Goal: Transaction & Acquisition: Purchase product/service

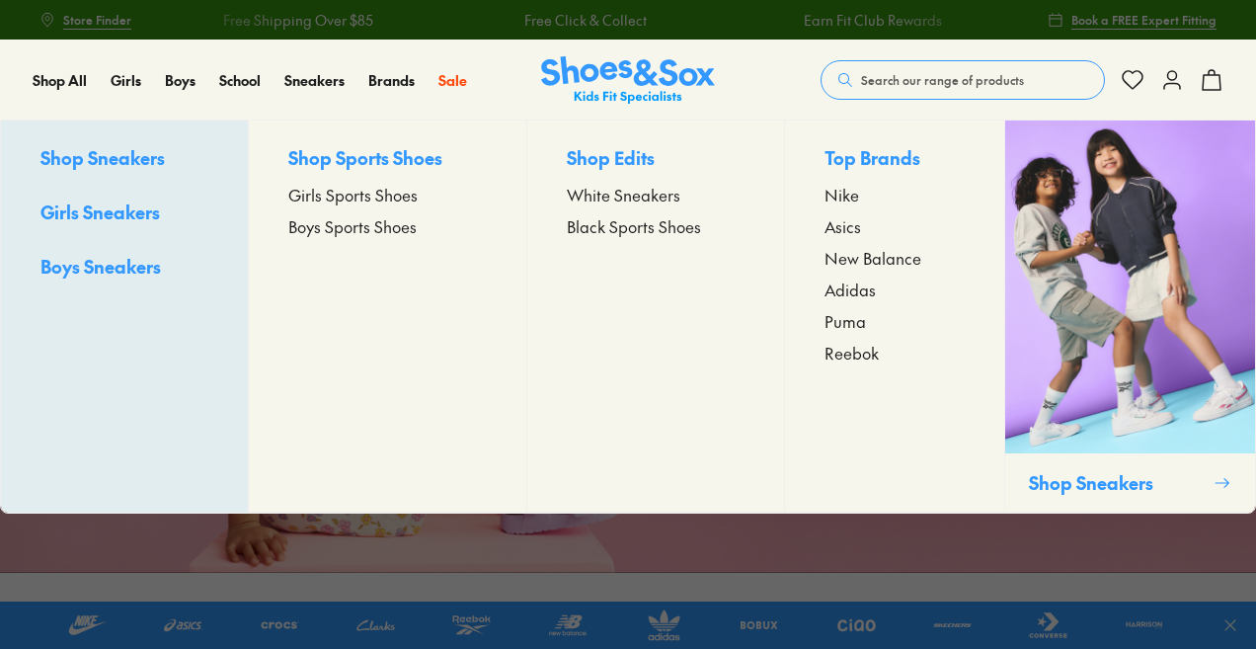
click at [345, 195] on span "Girls Sports Shoes" at bounding box center [352, 195] width 129 height 24
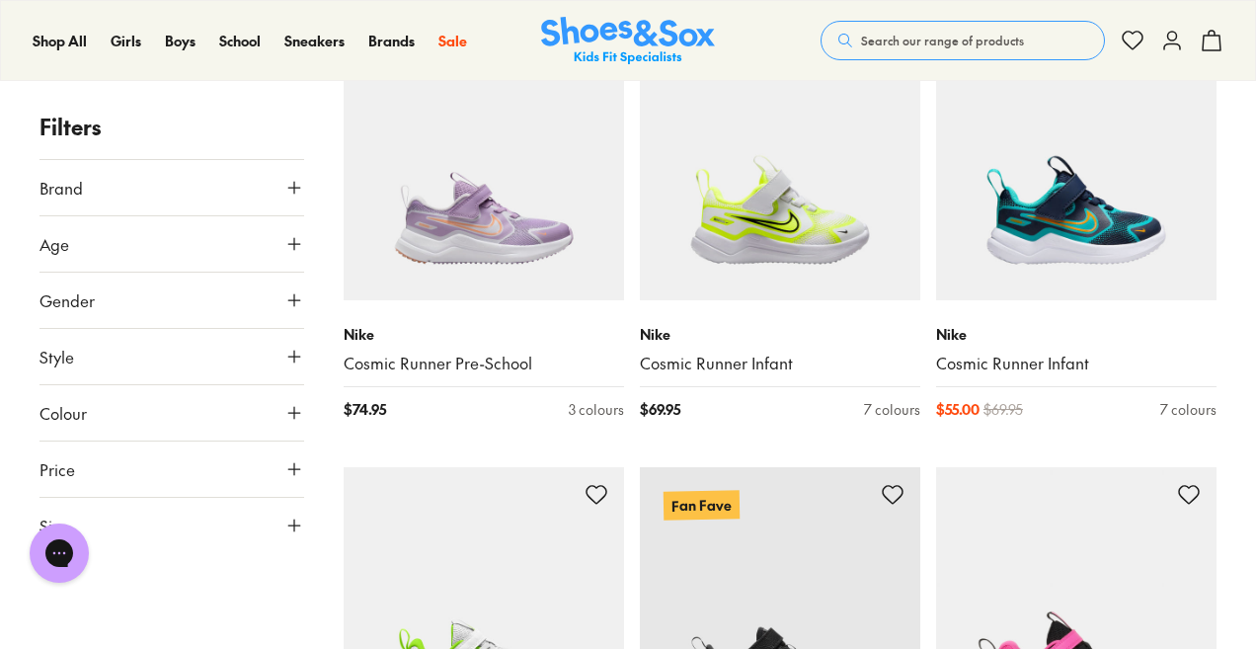
scroll to position [3852, 0]
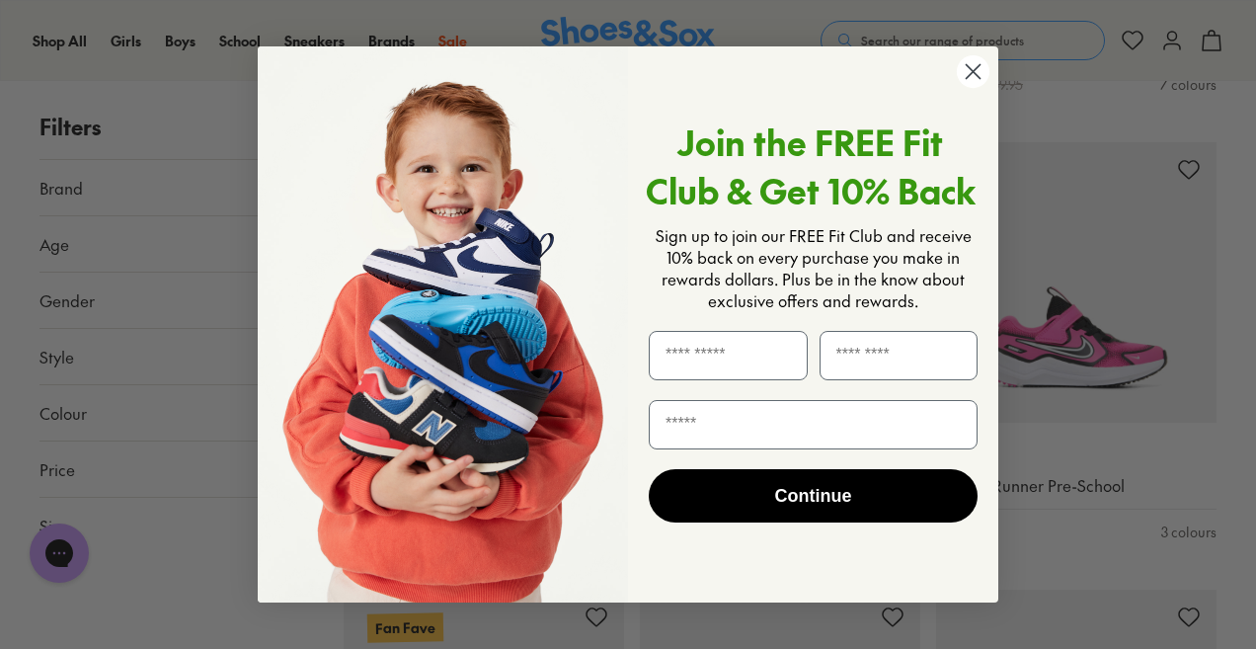
click at [973, 75] on circle "Close dialog" at bounding box center [973, 71] width 33 height 33
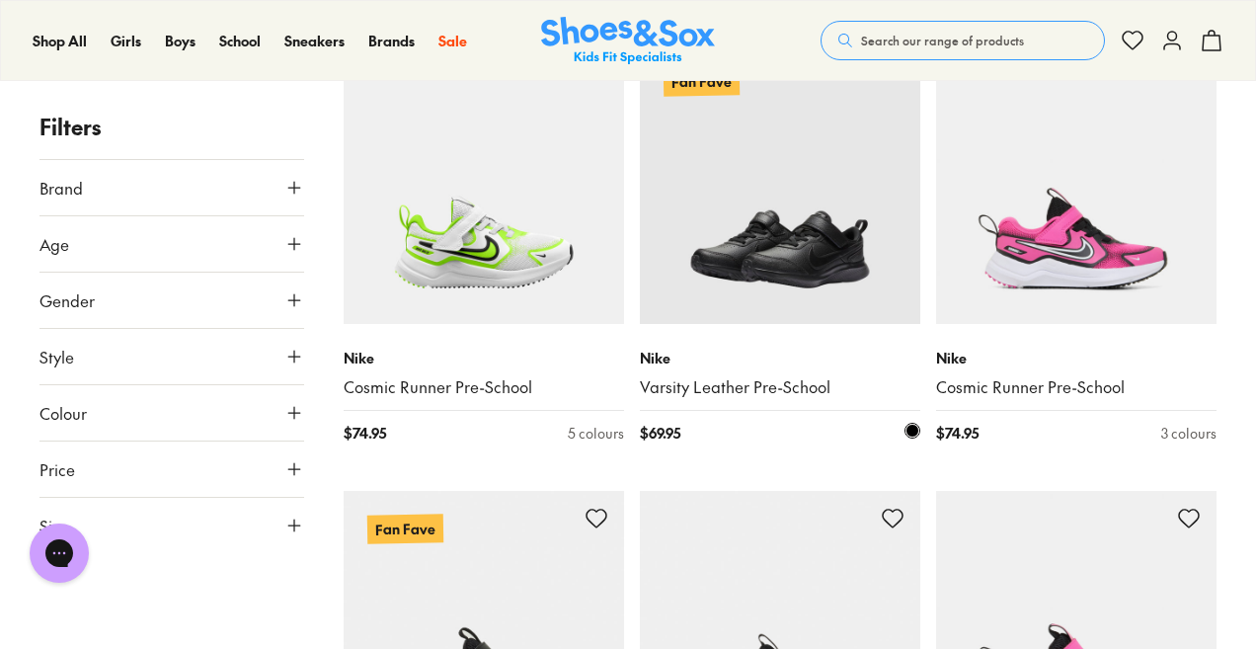
scroll to position [4346, 0]
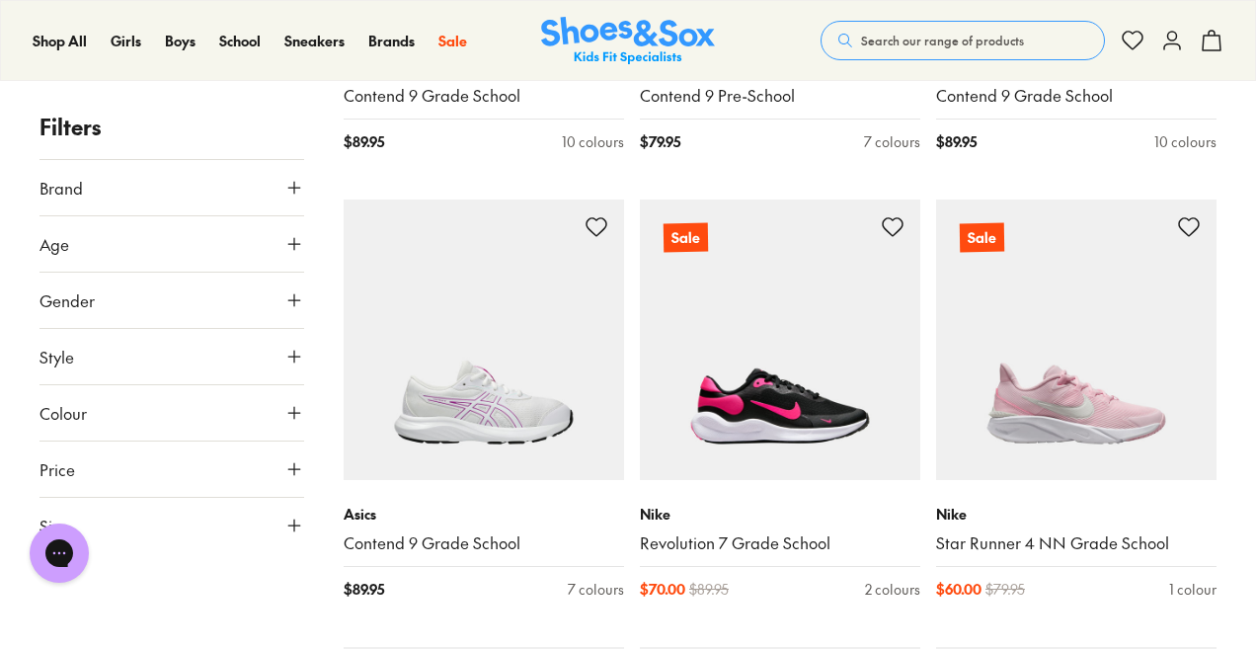
scroll to position [12529, 0]
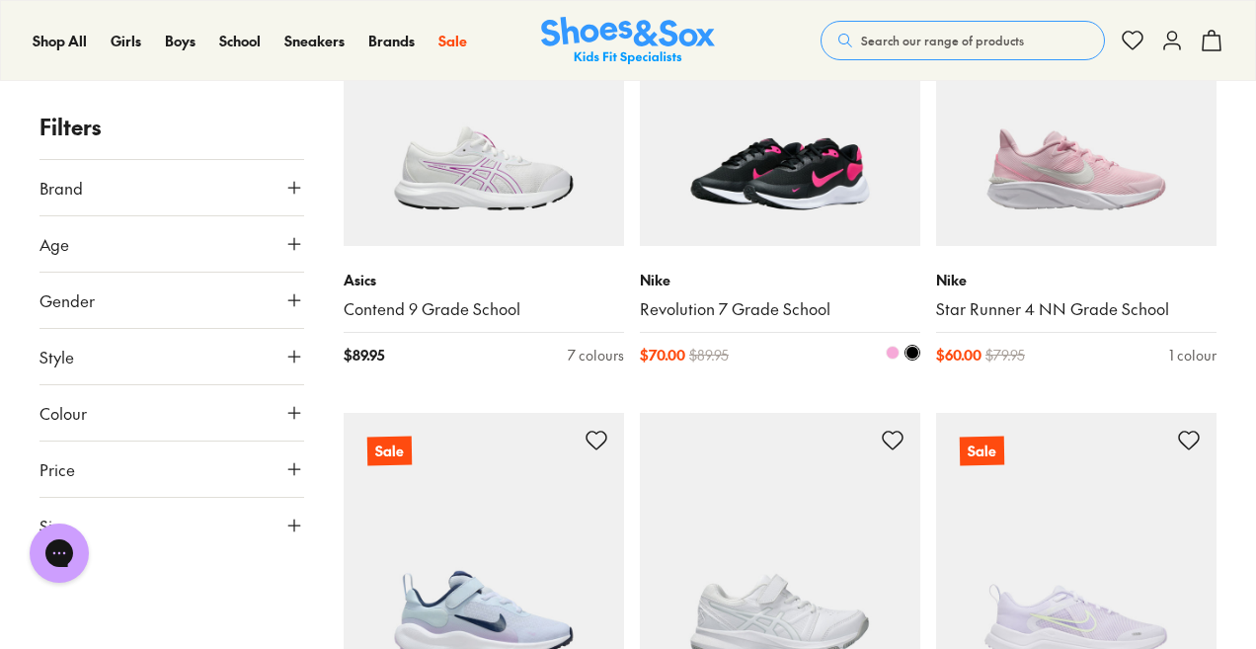
click at [859, 197] on img at bounding box center [780, 105] width 281 height 281
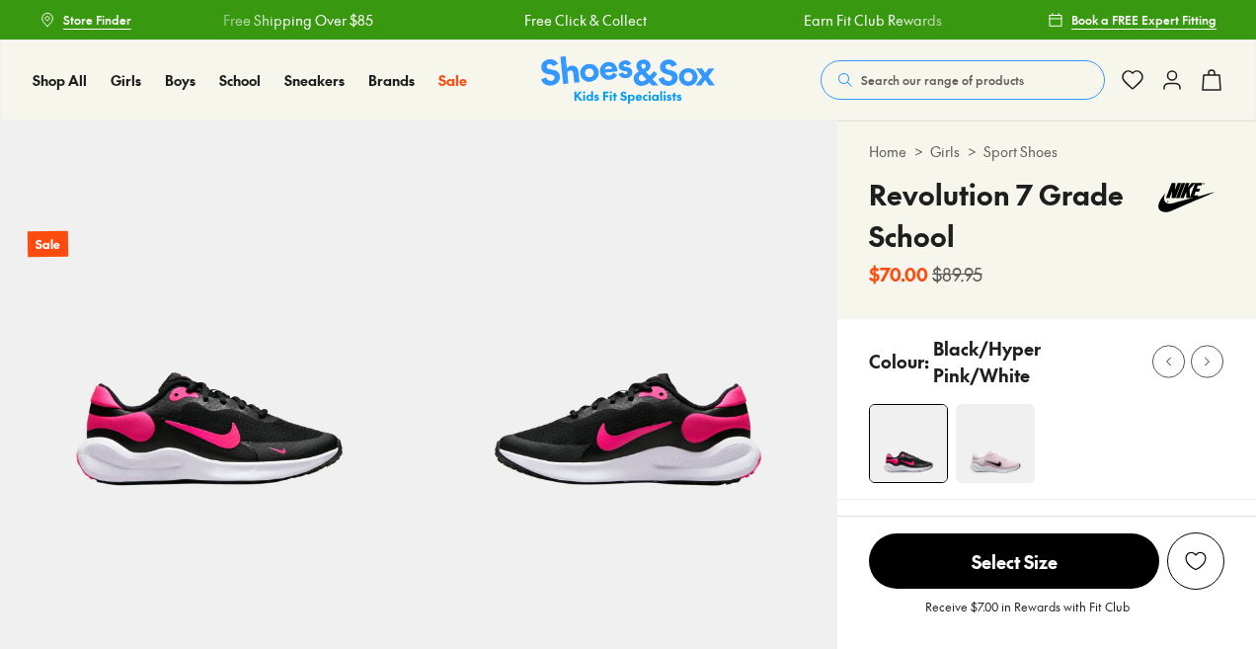
select select "*"
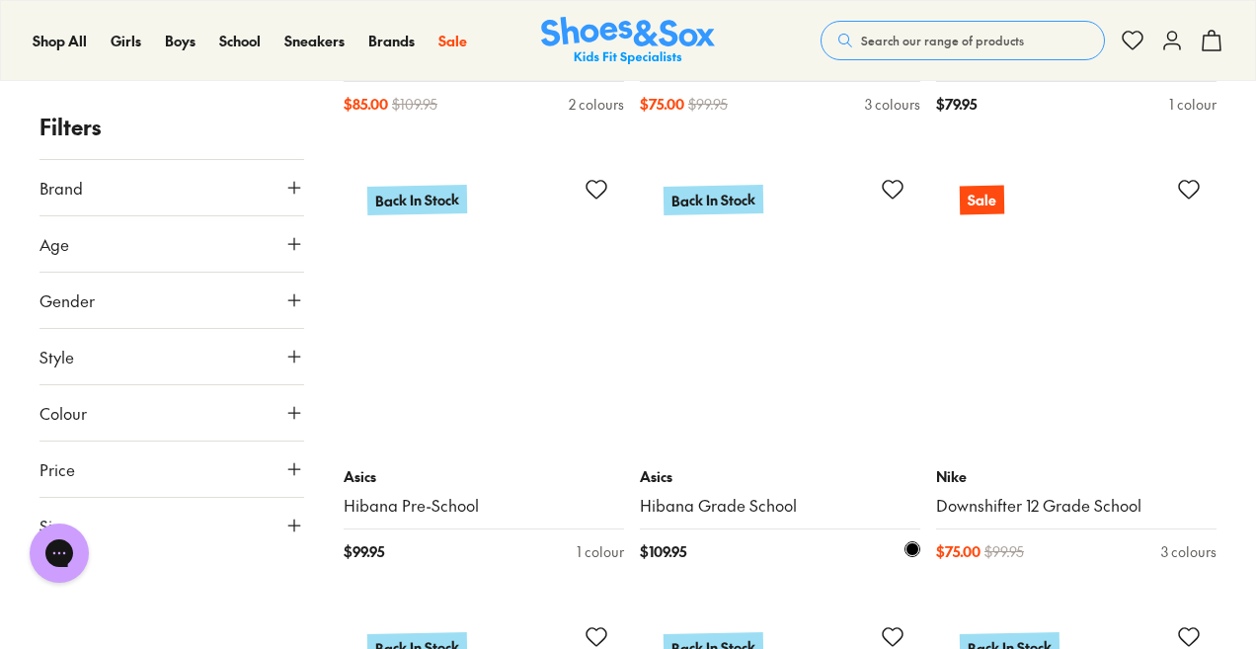
scroll to position [5752, 0]
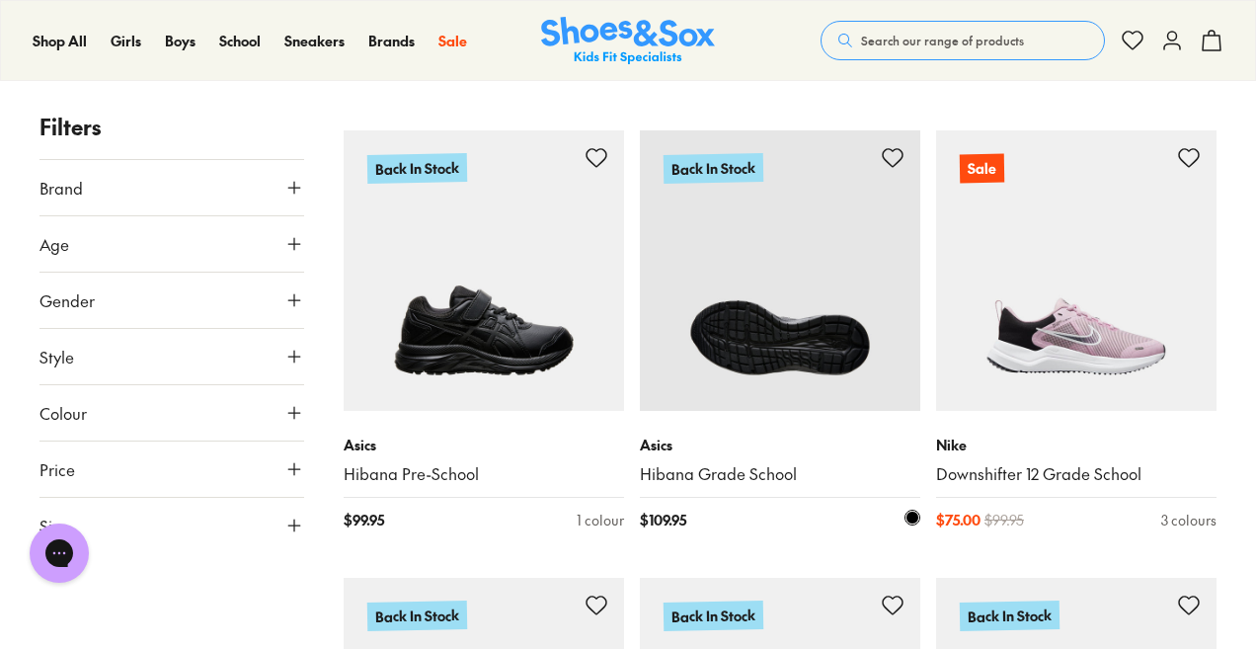
click at [739, 317] on img at bounding box center [780, 270] width 281 height 281
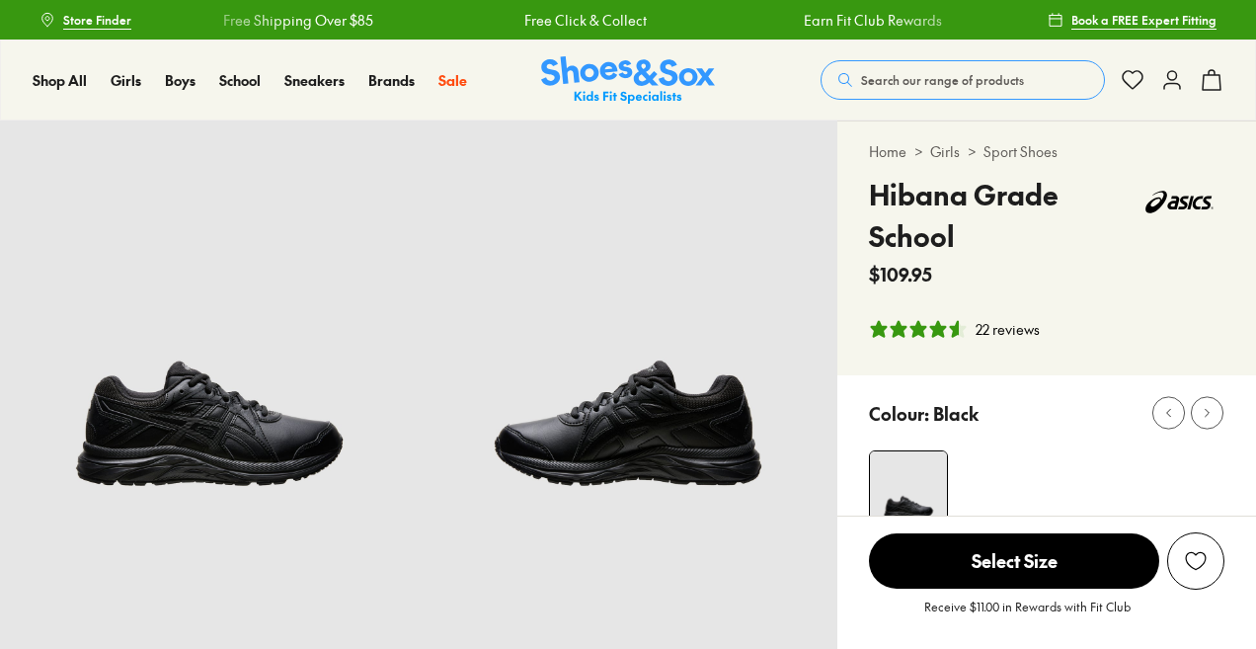
select select "*"
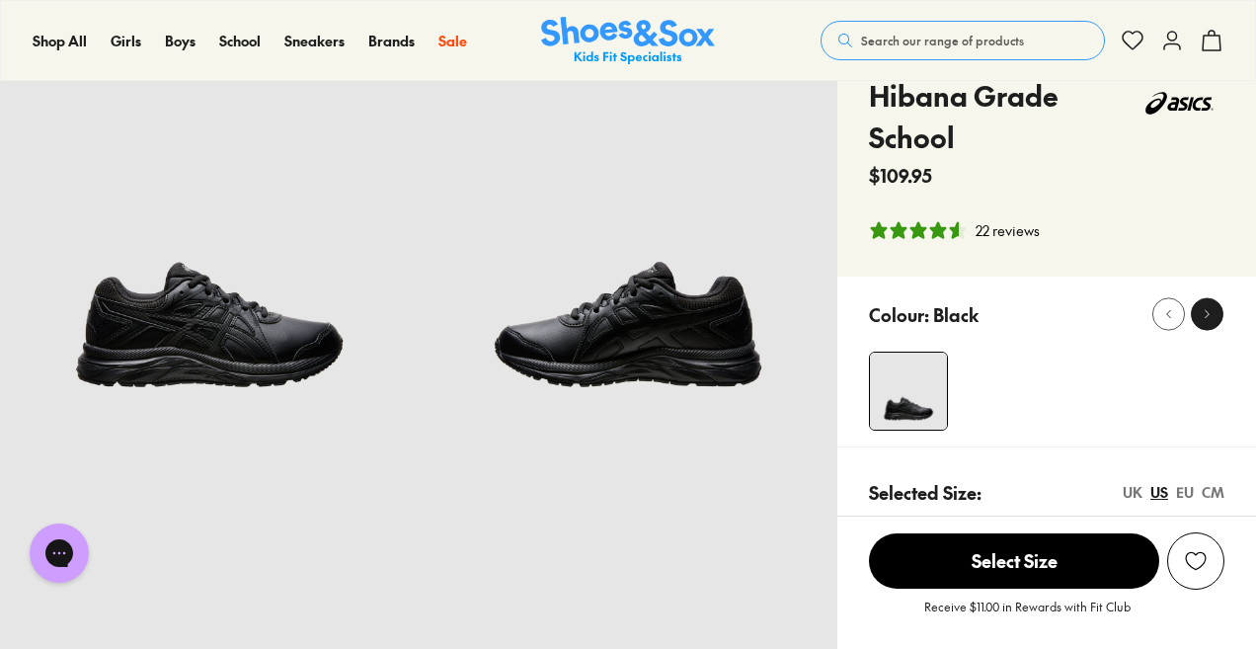
click at [1211, 322] on div at bounding box center [1207, 314] width 21 height 21
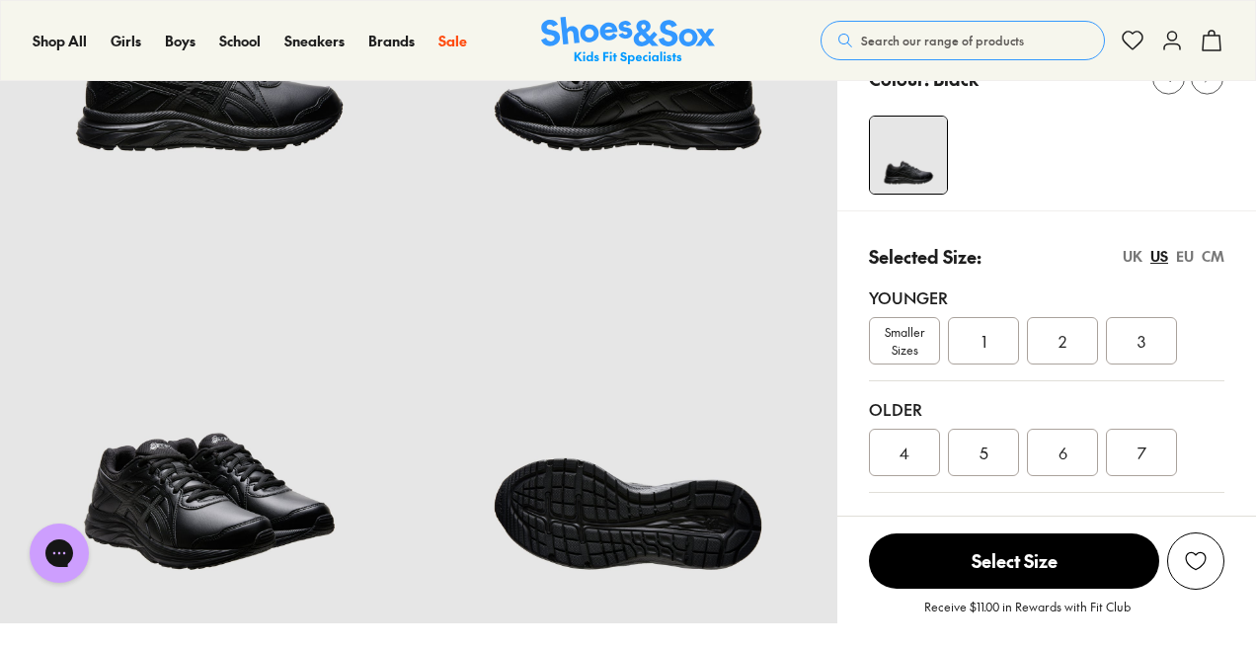
scroll to position [395, 0]
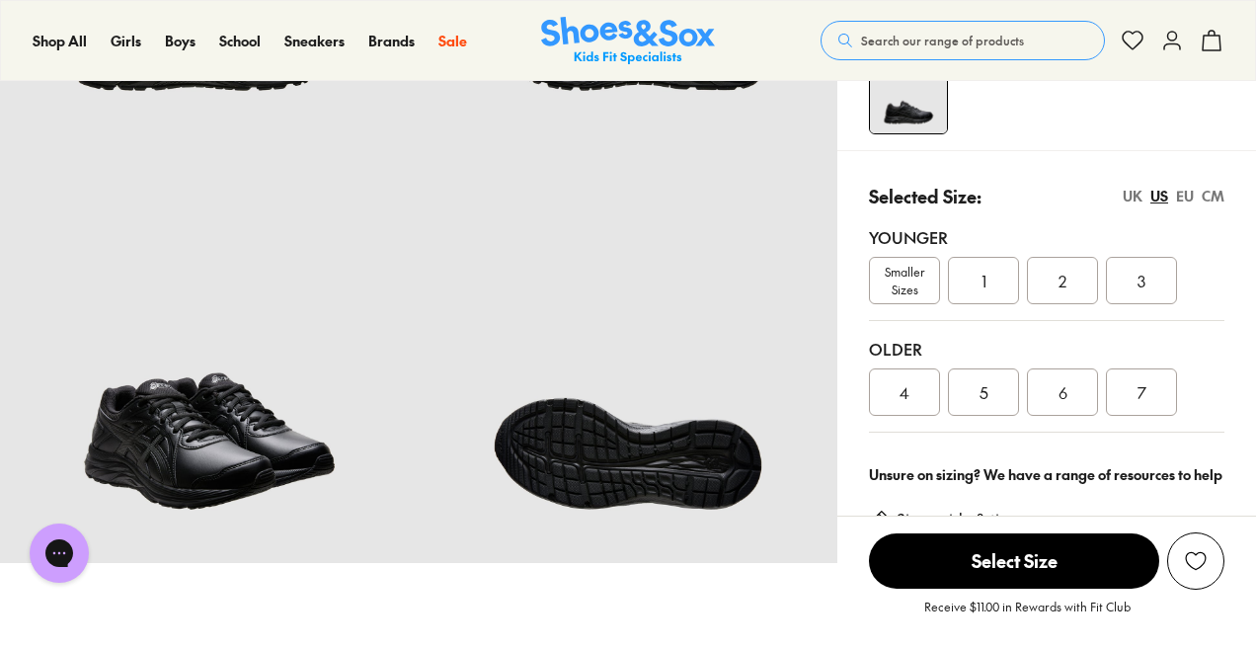
click at [1193, 201] on div "EU" at bounding box center [1185, 196] width 18 height 21
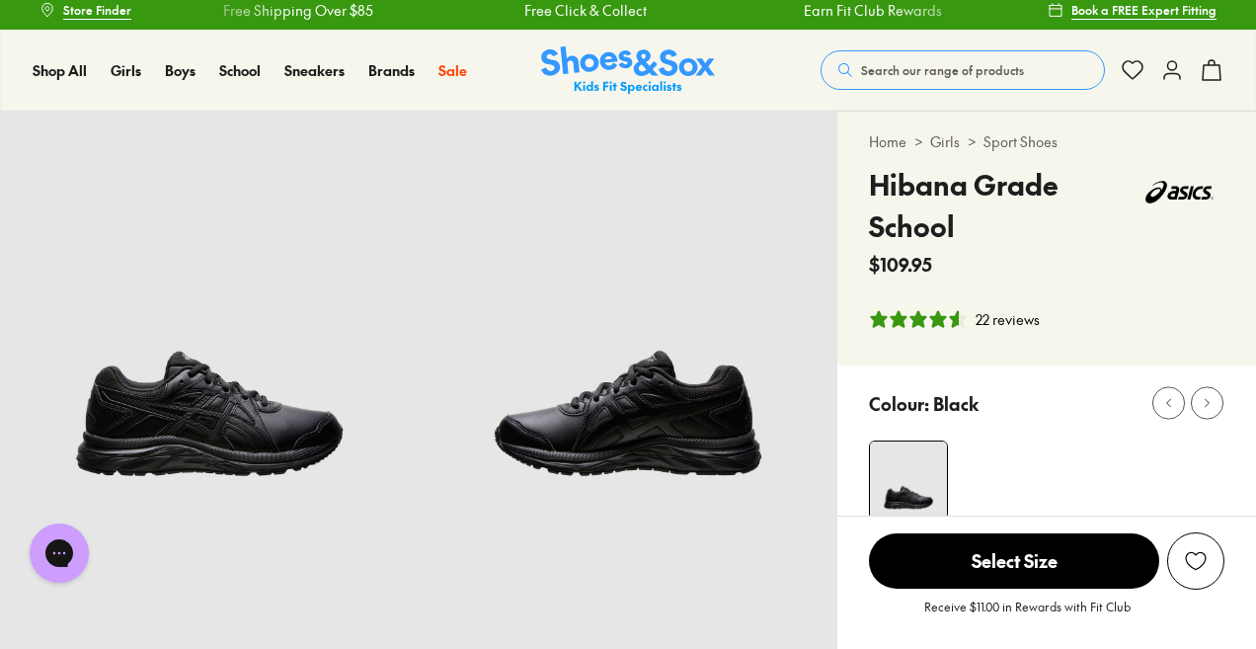
scroll to position [0, 0]
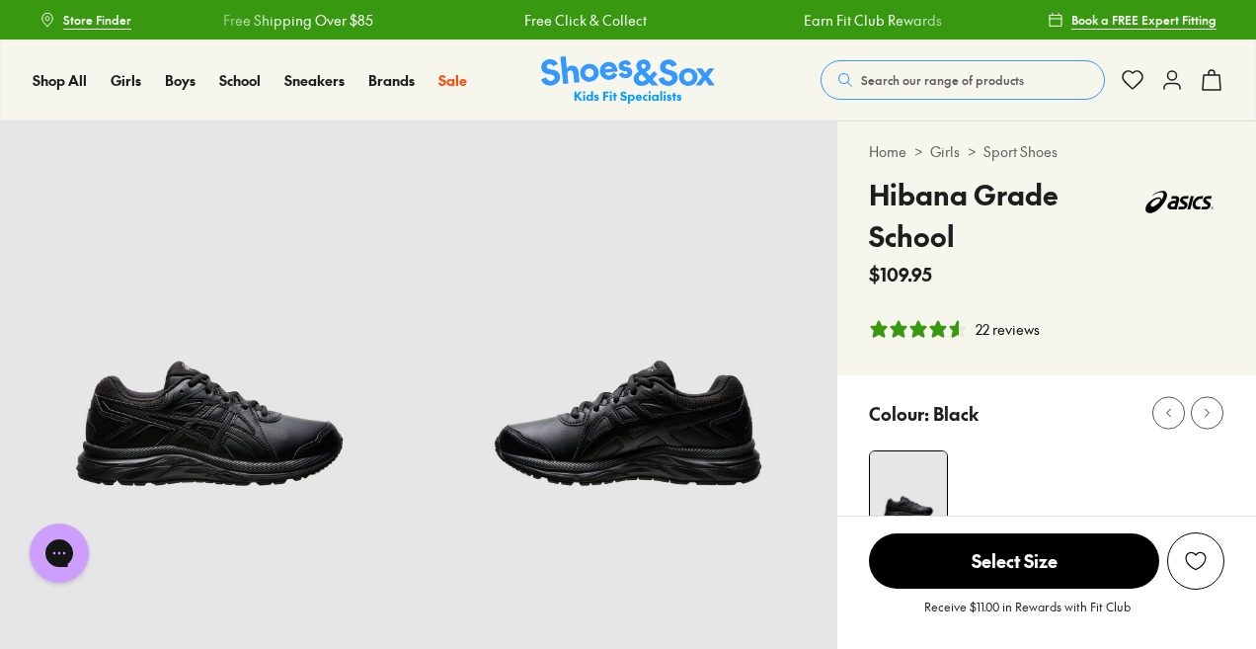
click at [201, 453] on img at bounding box center [209, 329] width 419 height 419
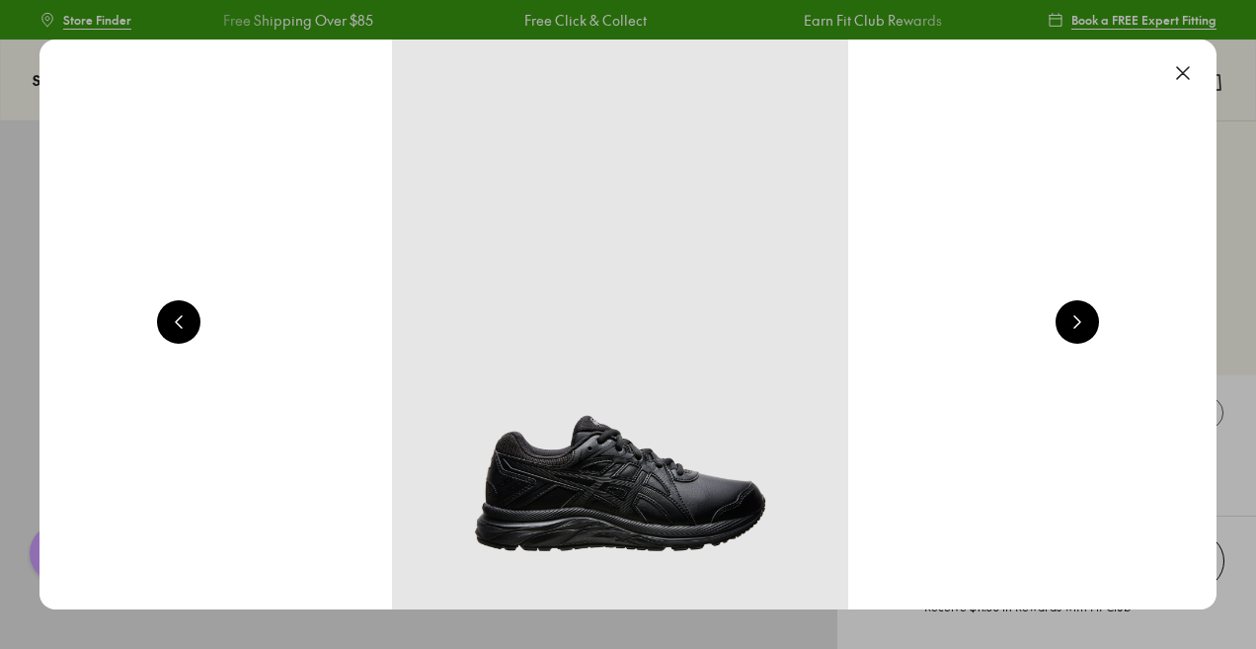
click at [1083, 323] on button at bounding box center [1077, 321] width 43 height 43
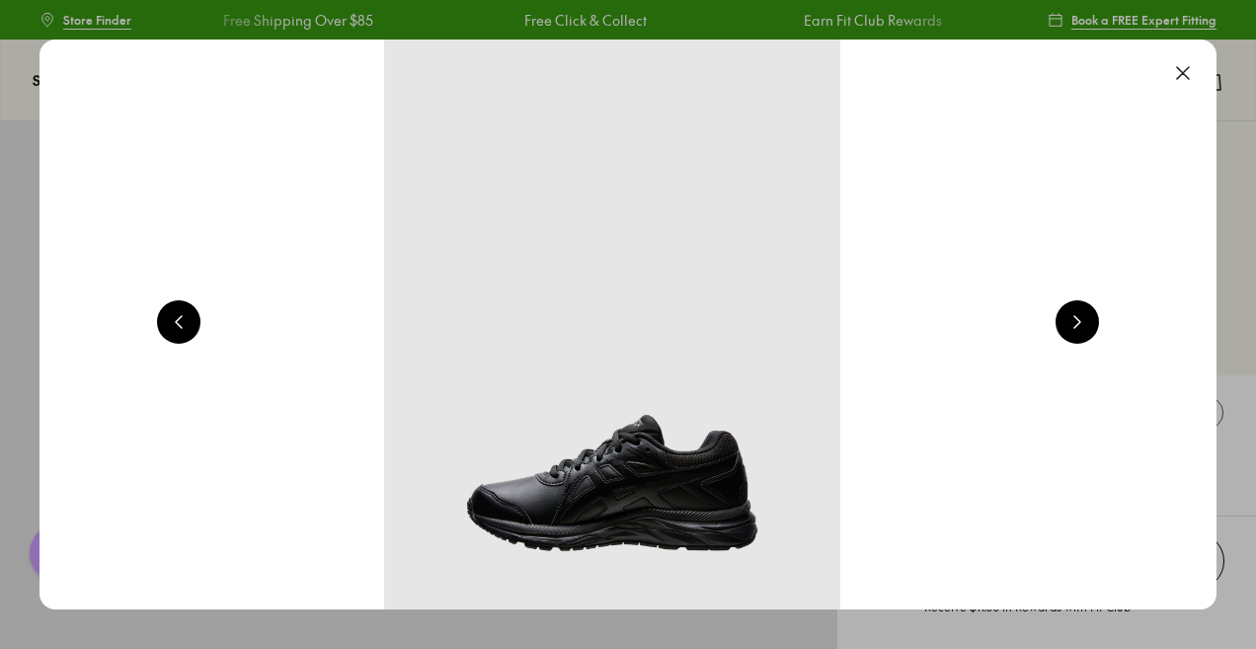
click at [1083, 323] on button at bounding box center [1077, 321] width 43 height 43
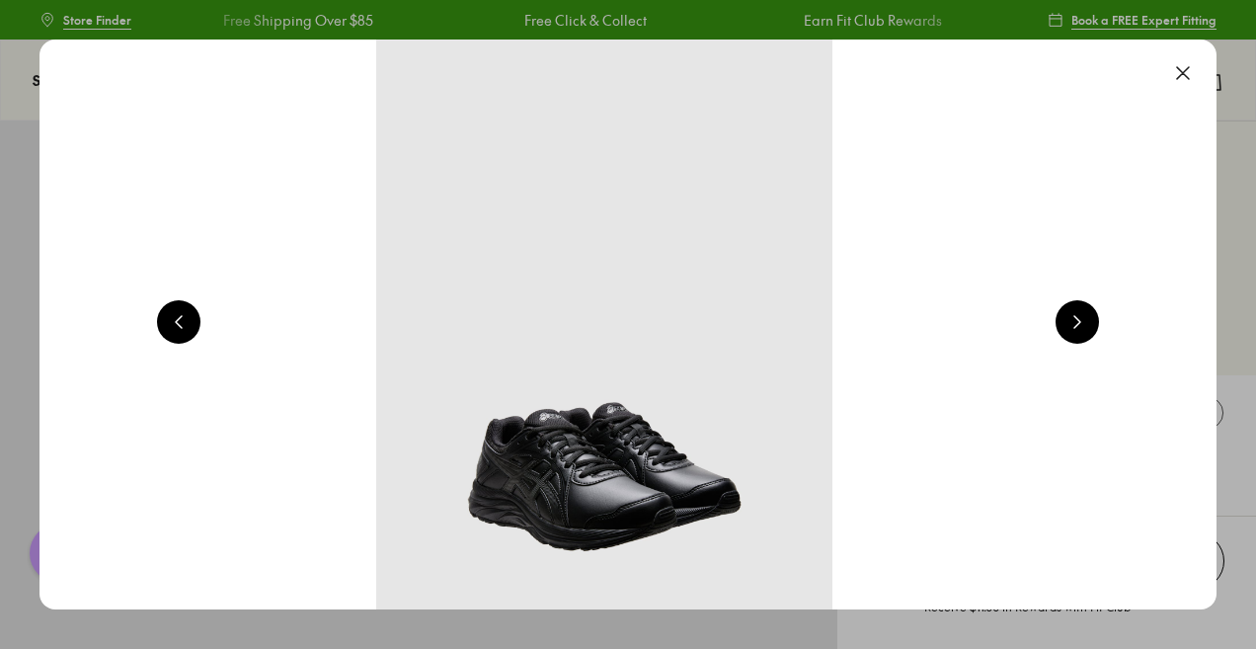
click at [1083, 323] on button at bounding box center [1077, 321] width 43 height 43
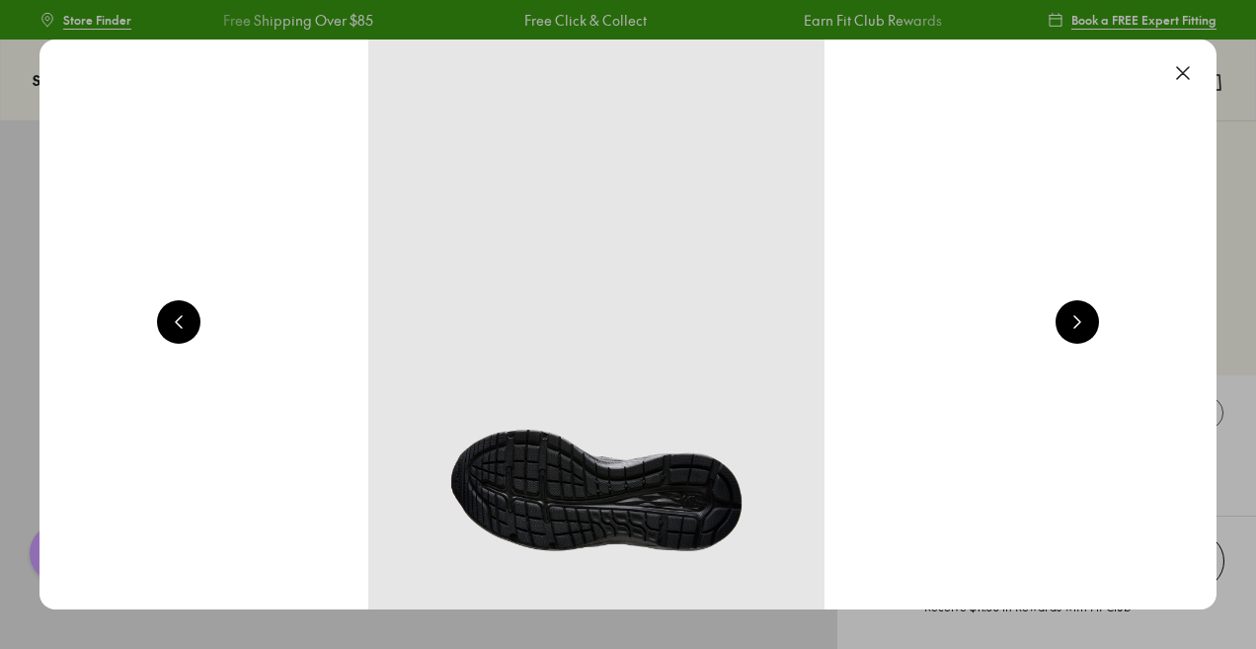
click at [1083, 323] on button at bounding box center [1077, 321] width 43 height 43
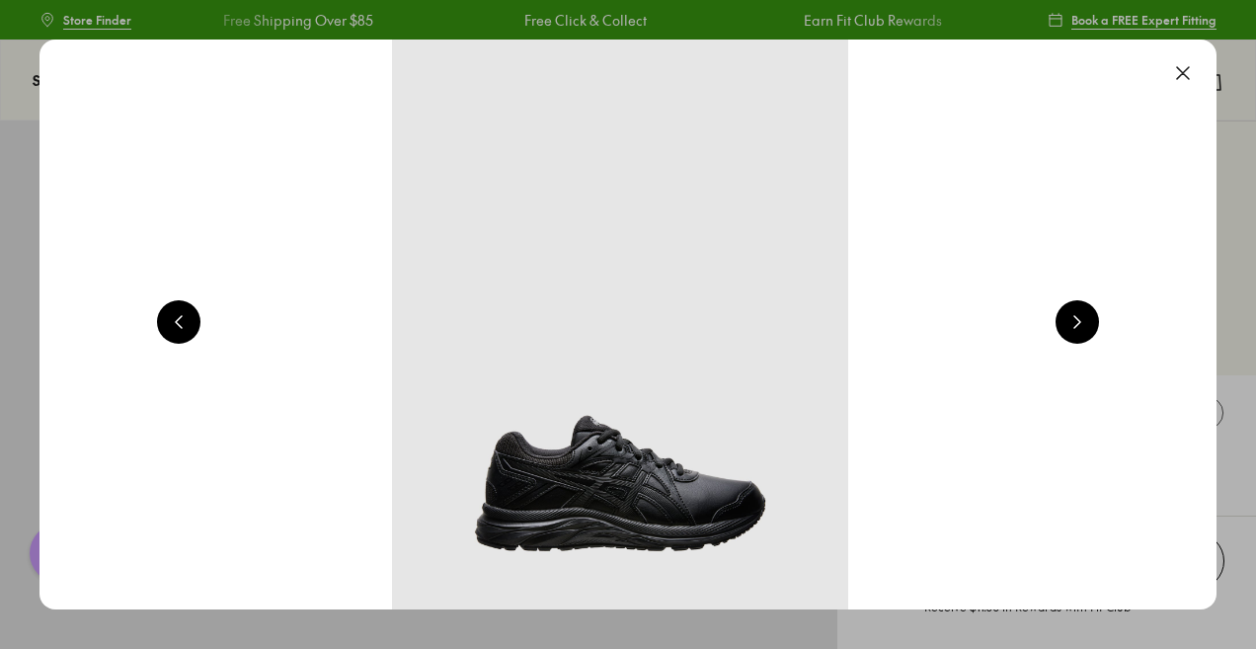
click at [1083, 323] on button at bounding box center [1077, 321] width 43 height 43
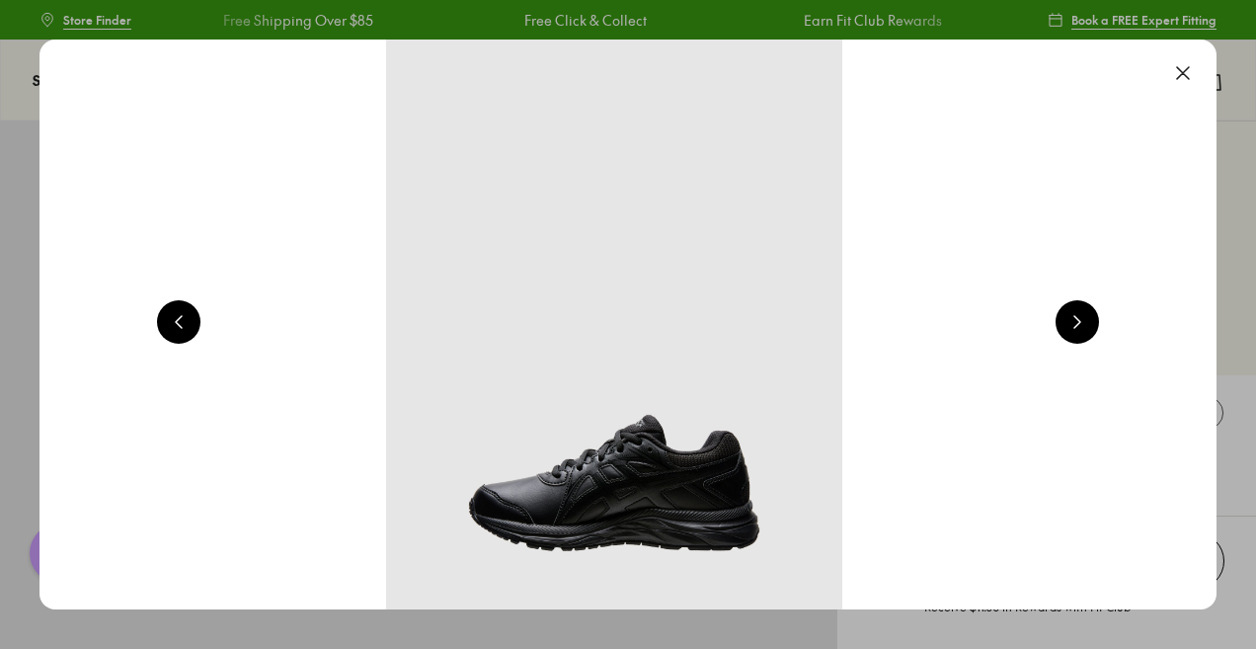
scroll to position [0, 2370]
click at [1185, 77] on button at bounding box center [1183, 72] width 43 height 43
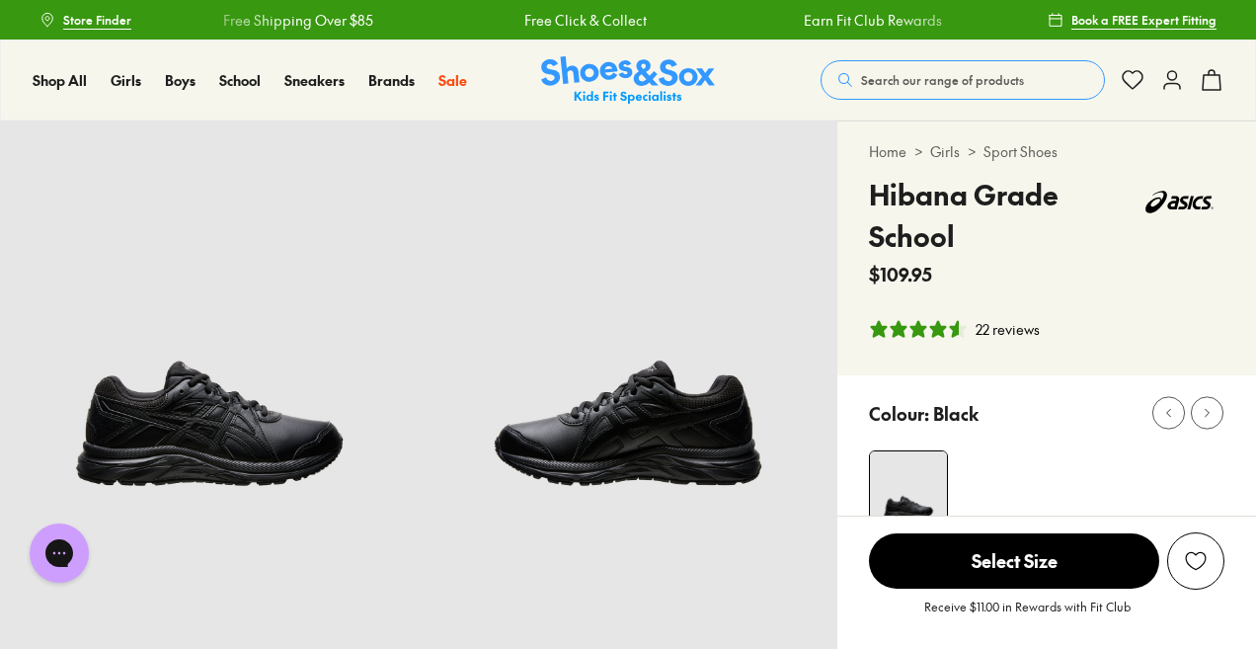
click at [1006, 338] on div "22 reviews" at bounding box center [1008, 329] width 64 height 21
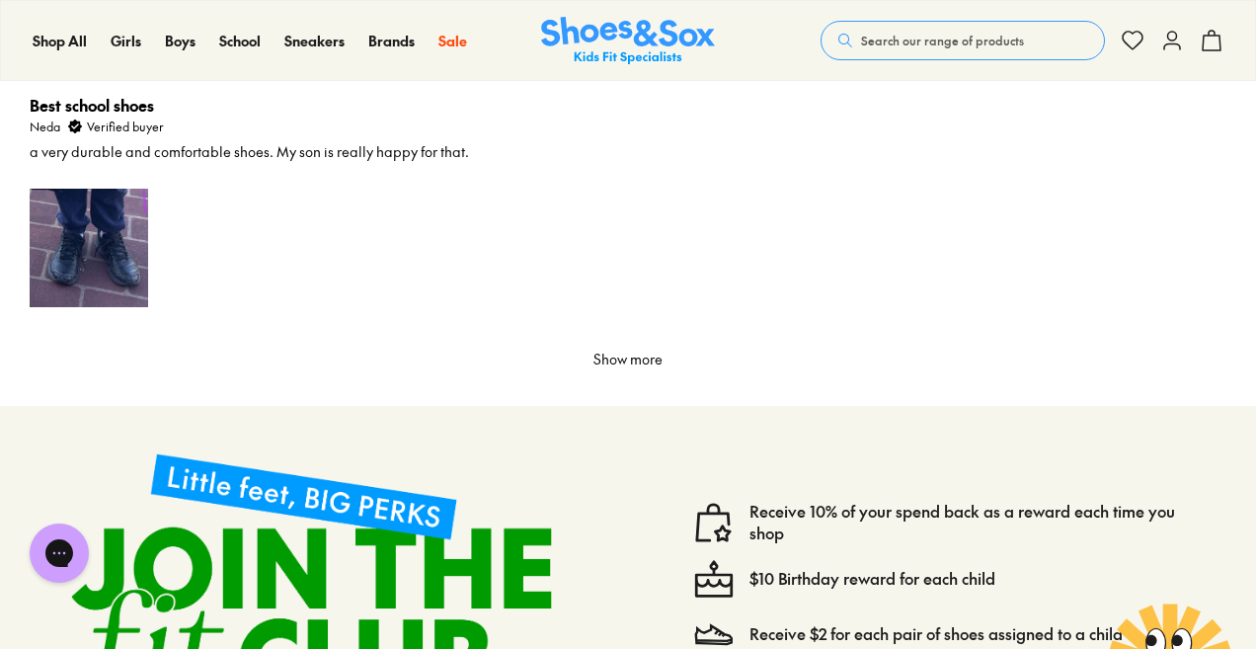
scroll to position [3820, 0]
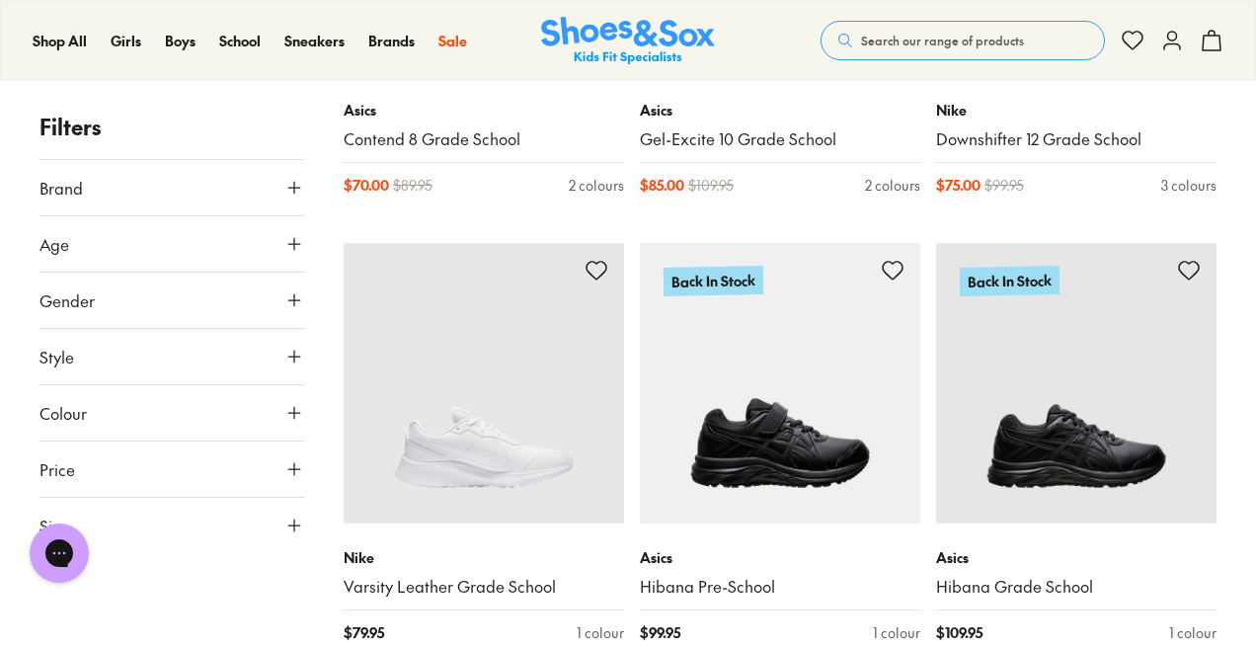
scroll to position [790, 0]
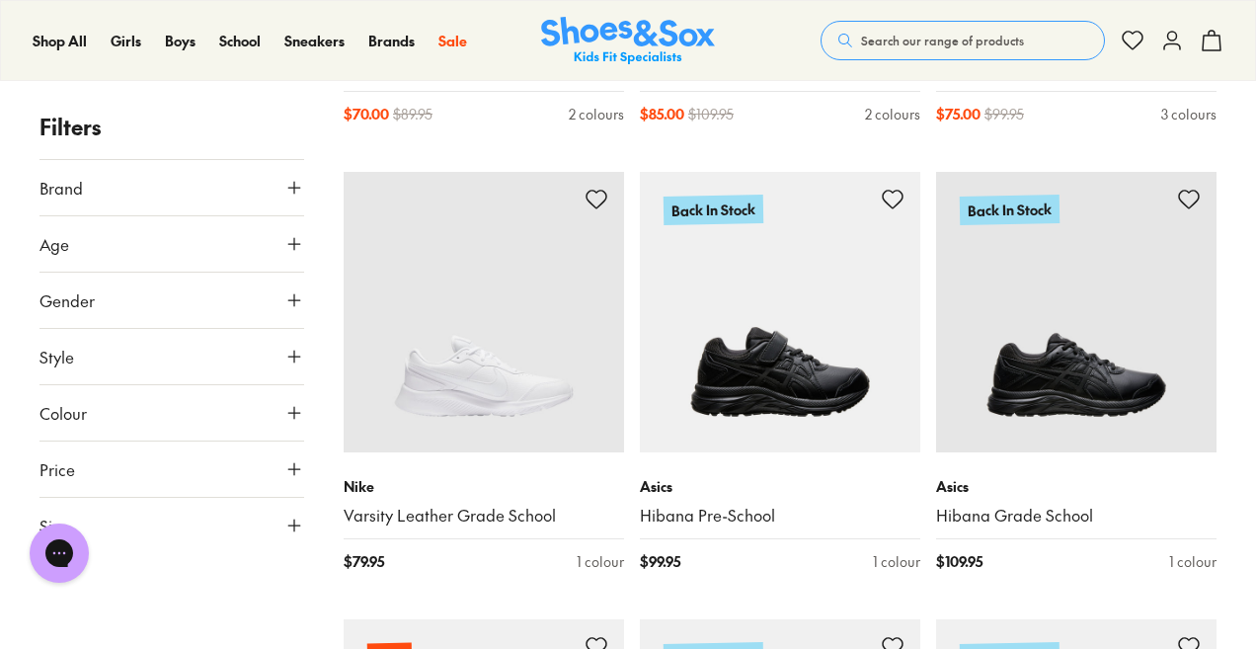
click at [196, 295] on button "Gender" at bounding box center [172, 300] width 265 height 55
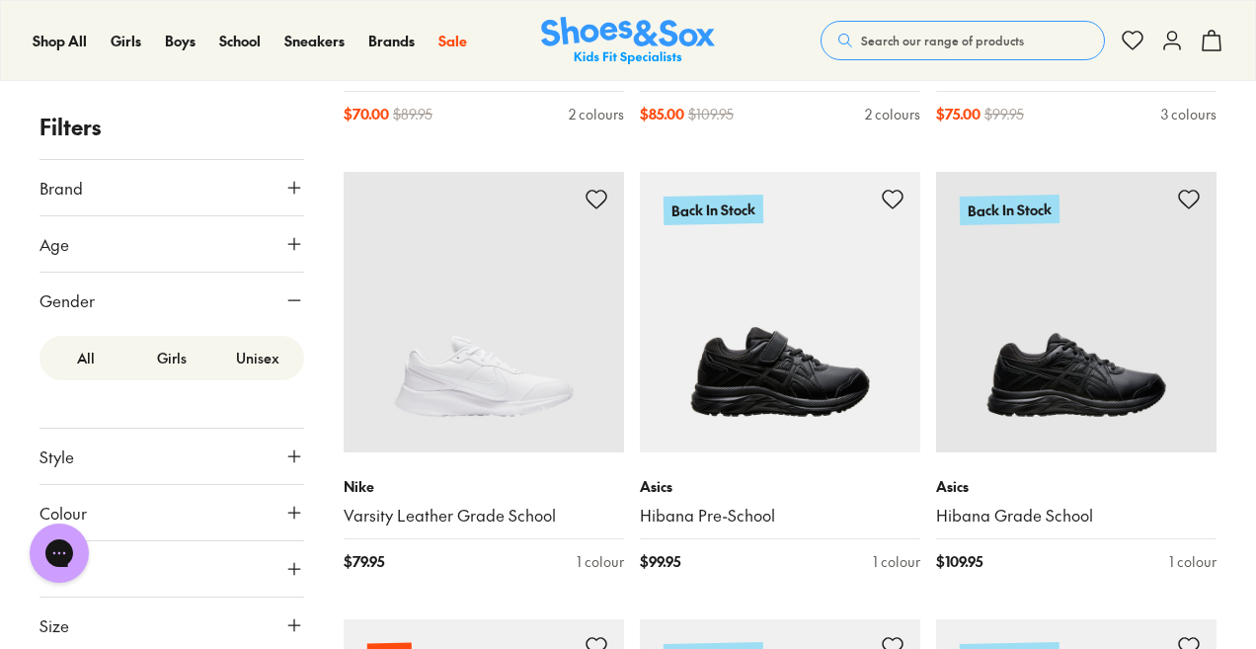
click at [176, 355] on label "Girls" at bounding box center [172, 358] width 86 height 37
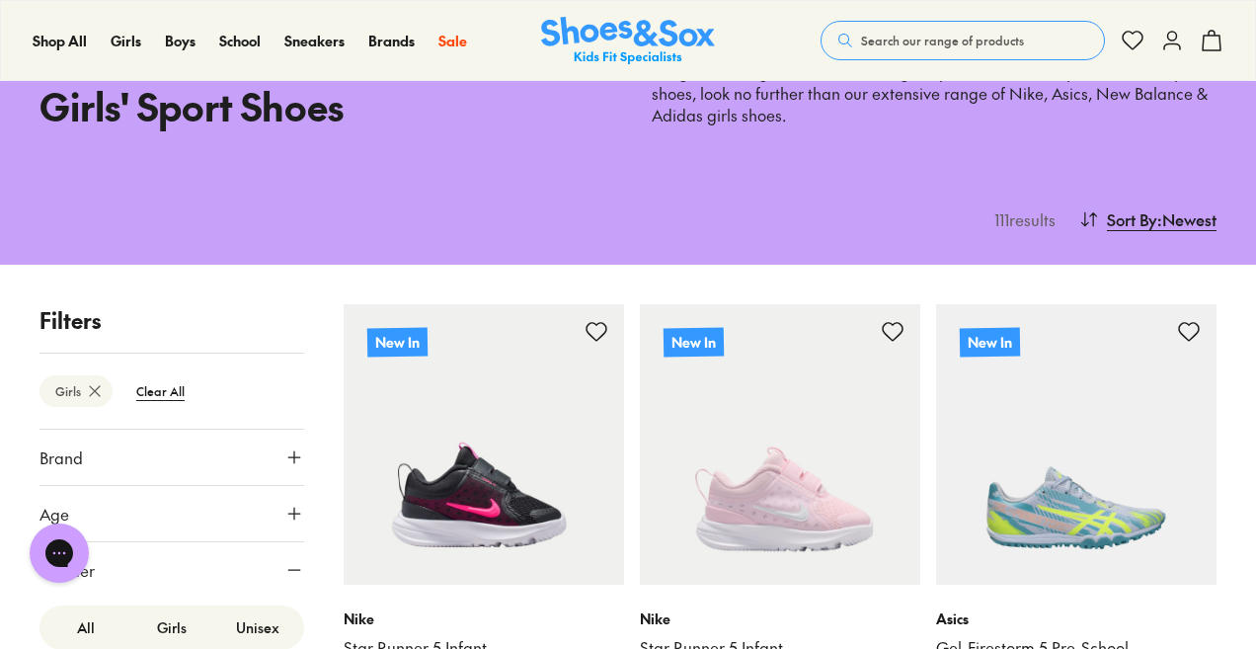
scroll to position [315, 0]
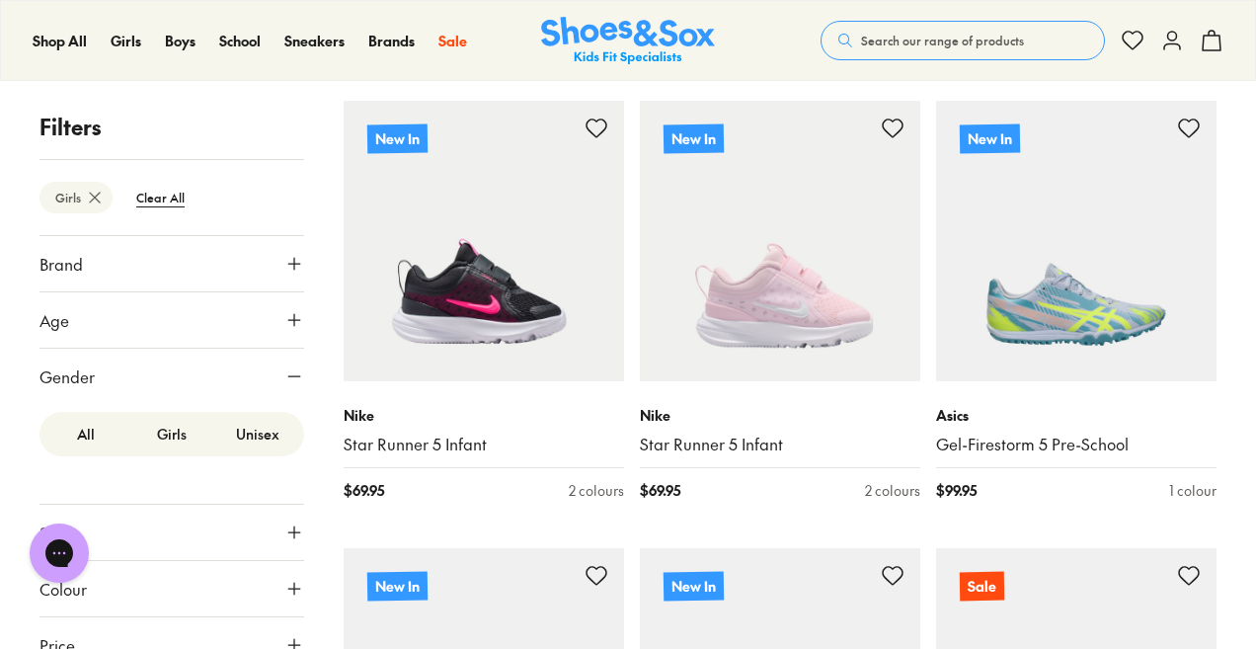
click at [221, 323] on button "Age" at bounding box center [172, 319] width 265 height 55
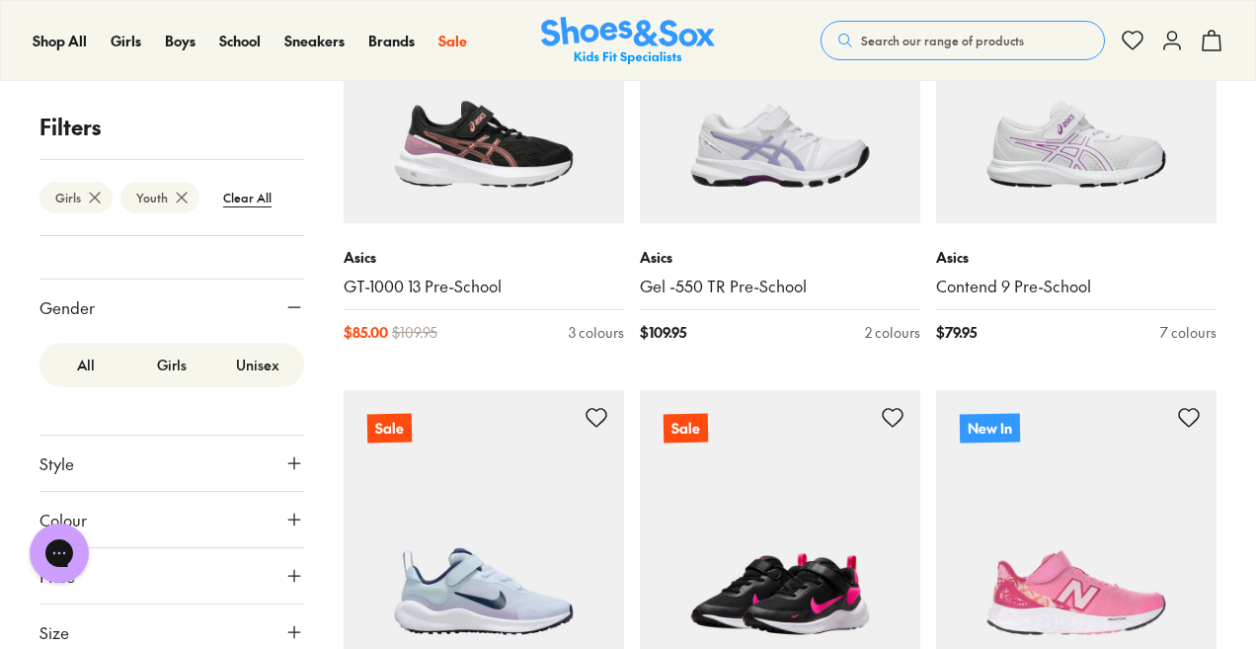
scroll to position [3287, 0]
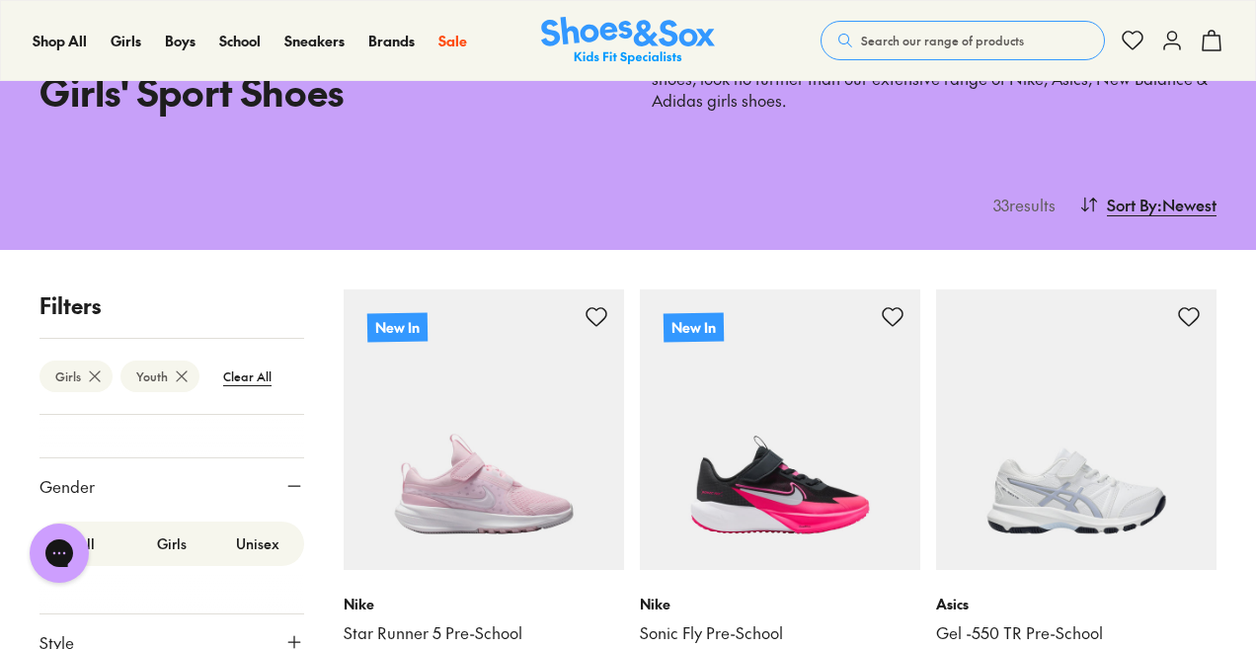
scroll to position [198, 0]
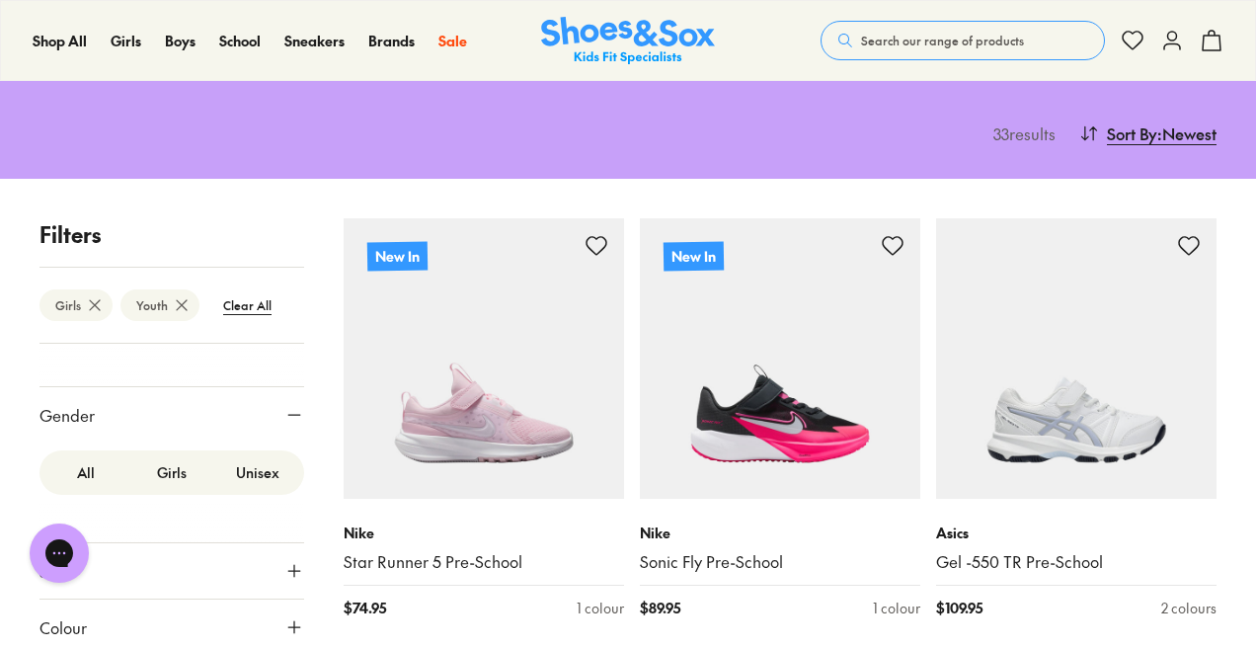
click at [177, 303] on icon at bounding box center [182, 305] width 20 height 20
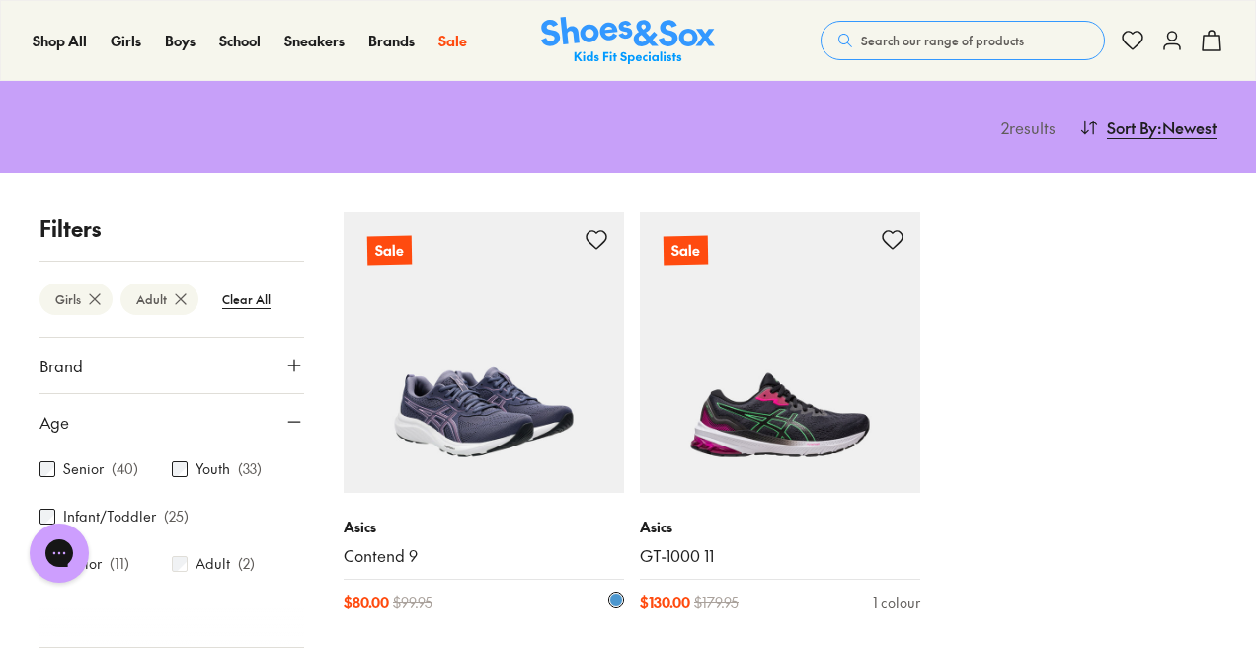
scroll to position [240, 0]
